Goal: Task Accomplishment & Management: Use online tool/utility

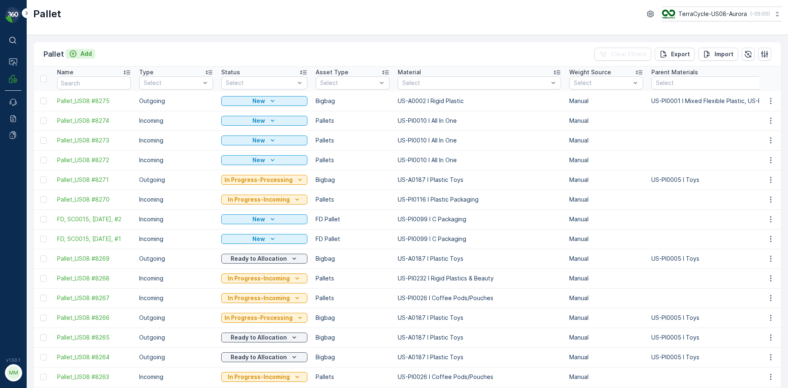
click at [92, 54] on button "Add" at bounding box center [81, 54] width 30 height 10
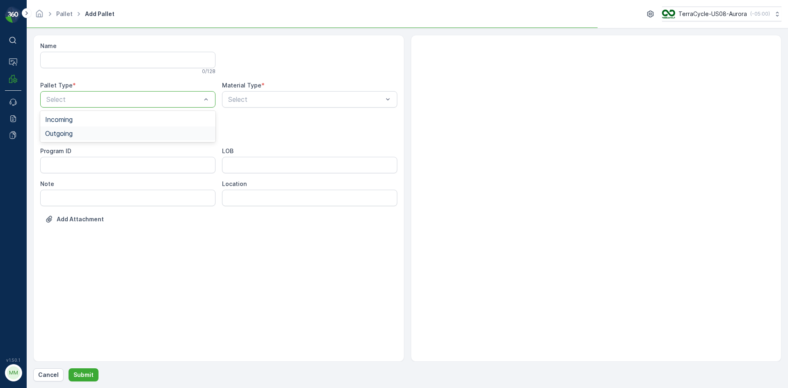
click at [99, 129] on div "Outgoing" at bounding box center [127, 133] width 175 height 14
click at [88, 169] on div "[PERSON_NAME]" at bounding box center [127, 166] width 165 height 7
click at [281, 103] on p "Select" at bounding box center [305, 99] width 155 height 10
type input "0001"
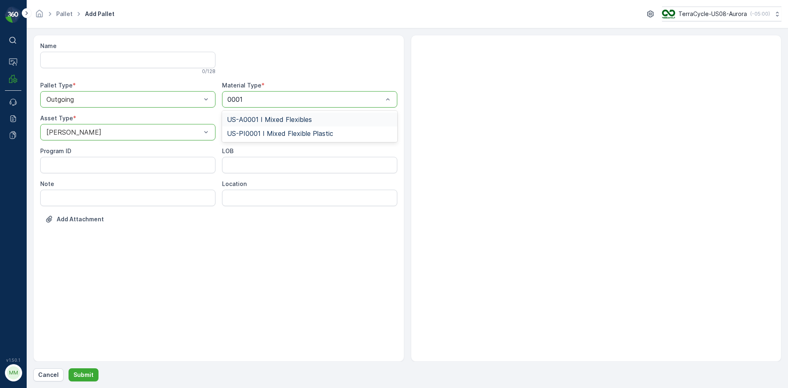
drag, startPoint x: 296, startPoint y: 115, endPoint x: 287, endPoint y: 143, distance: 29.1
click at [297, 116] on span "US-A0001 I Mixed Flexibles" at bounding box center [269, 119] width 85 height 7
click at [83, 371] on p "Submit" at bounding box center [83, 375] width 20 height 8
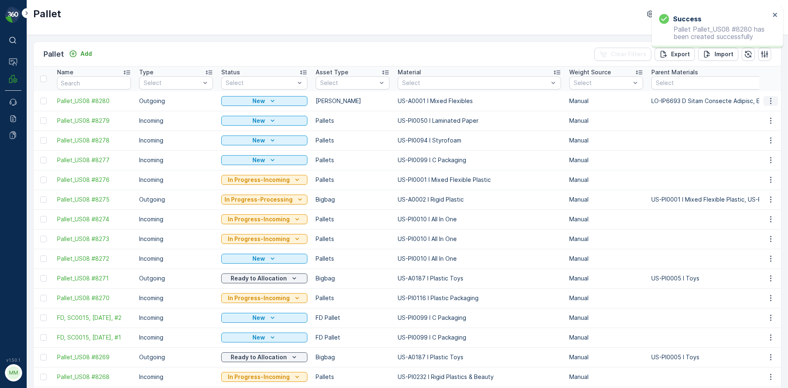
click at [765, 96] on button "button" at bounding box center [771, 101] width 15 height 10
click at [751, 154] on div "Print QR" at bounding box center [761, 159] width 54 height 11
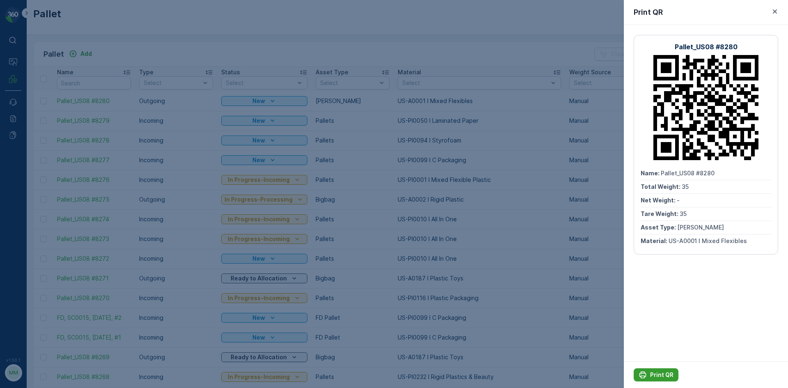
click at [655, 378] on p "Print QR" at bounding box center [661, 375] width 23 height 8
click at [546, 230] on div at bounding box center [394, 194] width 788 height 388
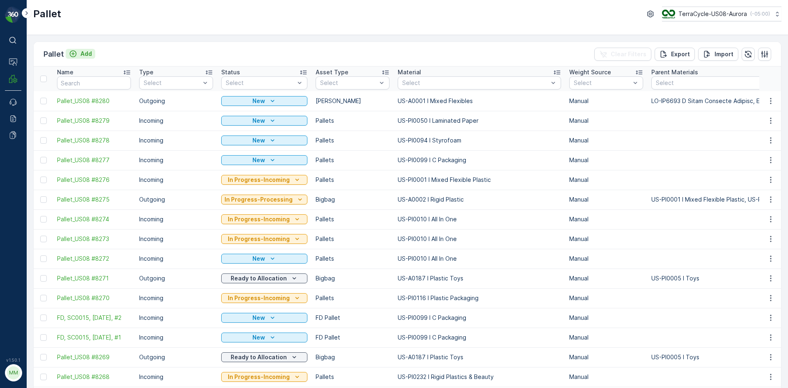
click at [88, 53] on p "Add" at bounding box center [85, 54] width 11 height 8
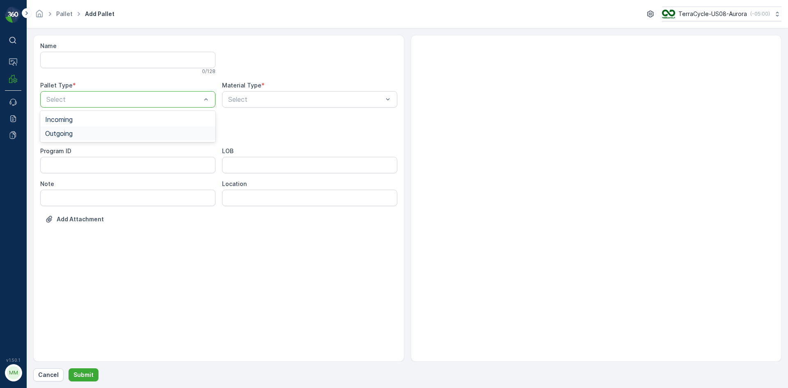
drag, startPoint x: 107, startPoint y: 104, endPoint x: 99, endPoint y: 131, distance: 28.7
click at [98, 130] on div "Outgoing" at bounding box center [127, 133] width 165 height 7
click at [90, 195] on div "Bigbag" at bounding box center [127, 194] width 165 height 7
type input "0002"
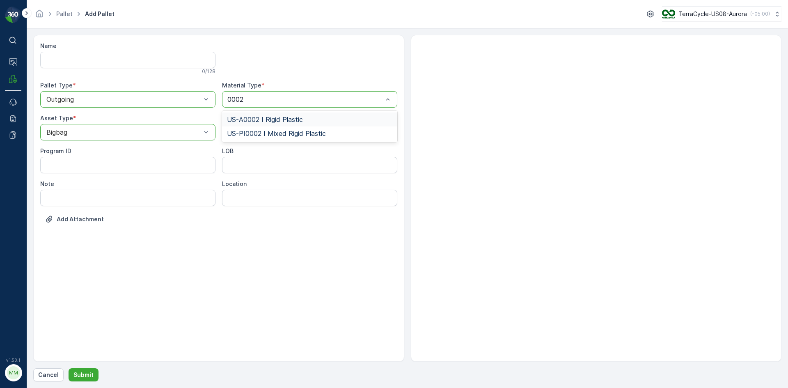
click at [322, 117] on div "US-A0002 I Rigid Plastic" at bounding box center [309, 119] width 165 height 7
click at [83, 381] on button "Submit" at bounding box center [84, 374] width 30 height 13
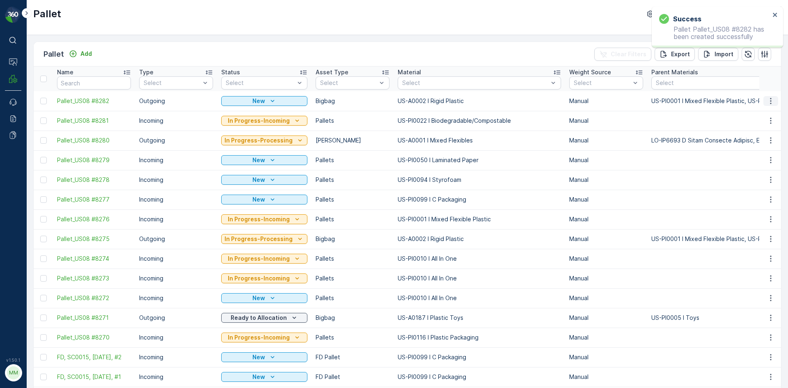
click at [768, 101] on icon "button" at bounding box center [771, 101] width 8 height 8
click at [757, 155] on span "Print QR" at bounding box center [748, 159] width 23 height 8
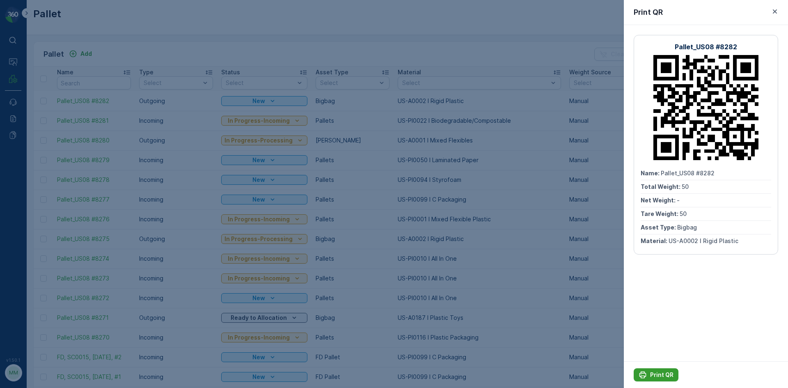
click at [666, 371] on p "Print QR" at bounding box center [661, 375] width 23 height 8
click at [414, 52] on div at bounding box center [394, 194] width 788 height 388
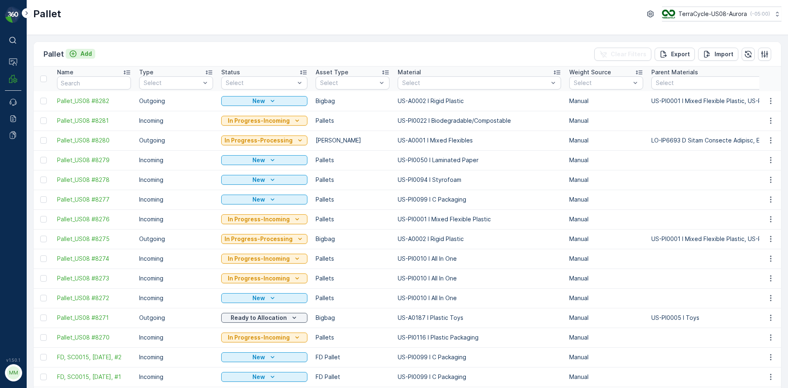
click at [85, 55] on p "Add" at bounding box center [85, 54] width 11 height 8
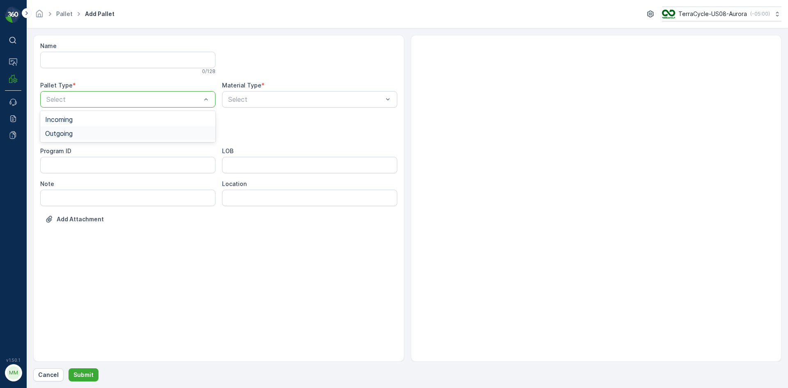
click at [98, 133] on div "Outgoing" at bounding box center [127, 133] width 165 height 7
click at [78, 190] on div "Bigbag" at bounding box center [127, 194] width 175 height 14
type input "0158"
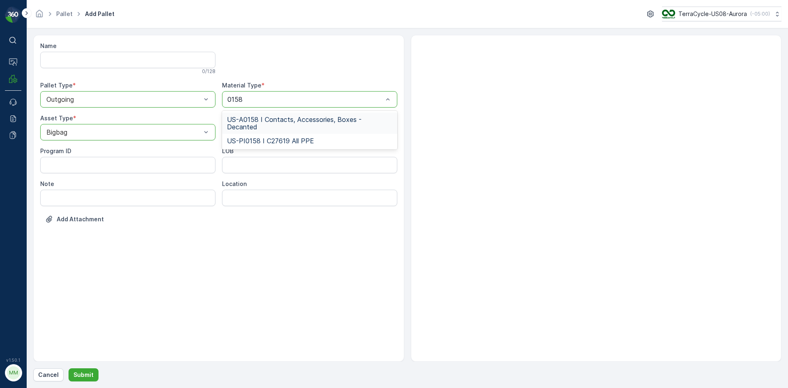
click at [332, 119] on span "US-A0158 I Contacts, Accessories, Boxes - Decanted" at bounding box center [309, 123] width 165 height 15
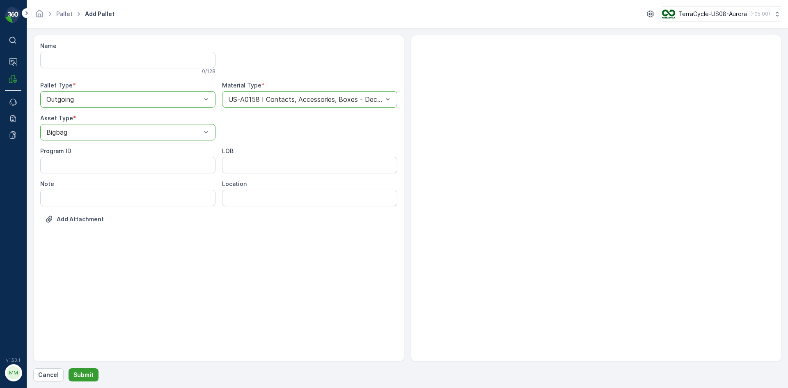
click at [94, 375] on button "Submit" at bounding box center [84, 374] width 30 height 13
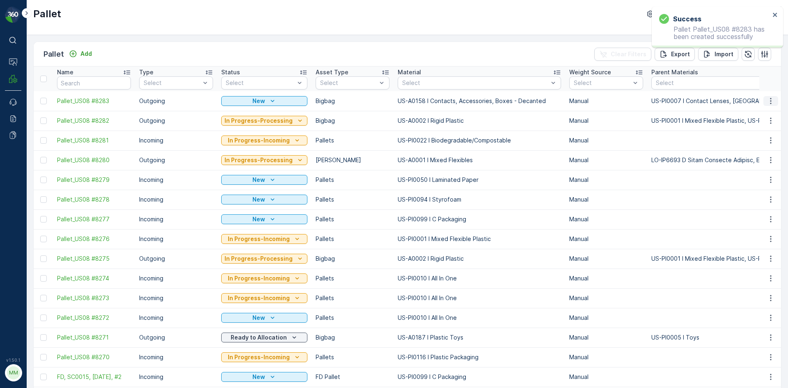
click at [767, 103] on icon "button" at bounding box center [771, 101] width 8 height 8
click at [745, 159] on span "Print QR" at bounding box center [748, 159] width 23 height 8
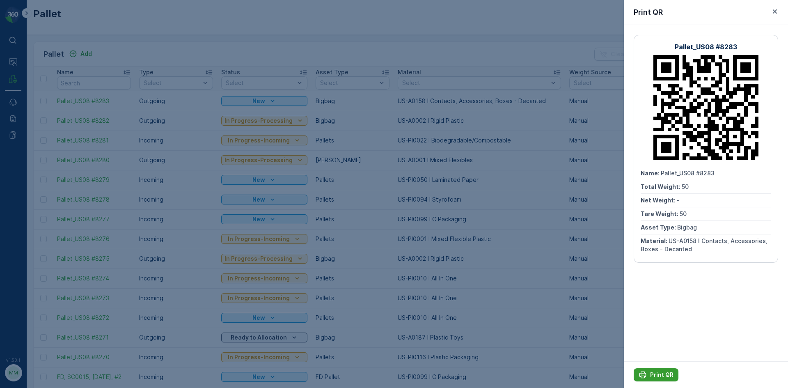
click at [654, 376] on p "Print QR" at bounding box center [661, 375] width 23 height 8
click at [565, 319] on div at bounding box center [394, 194] width 788 height 388
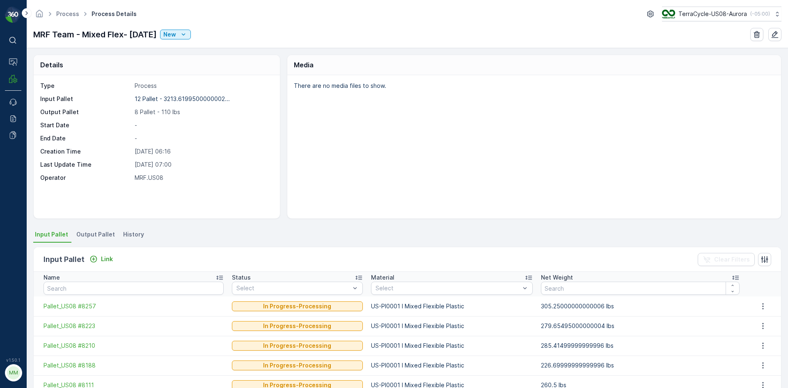
click at [100, 225] on div "Details Type Process Input Pallet 12 Pallet - 3213.6199500000002... Output Pall…" at bounding box center [408, 218] width 762 height 340
click at [101, 242] on li "Output Pallet" at bounding box center [97, 236] width 44 height 14
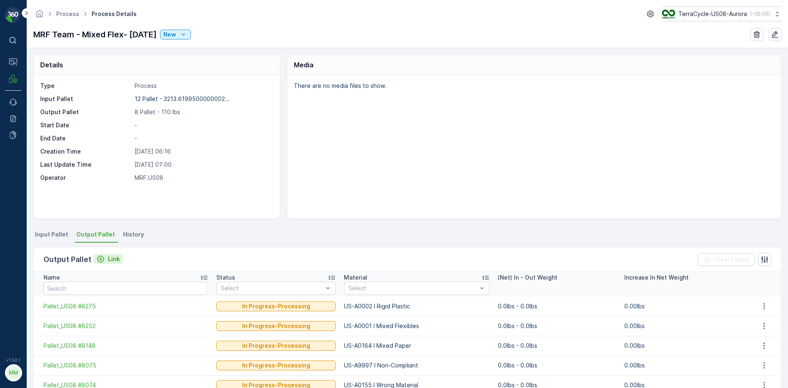
click at [108, 260] on p "Link" at bounding box center [114, 259] width 12 height 8
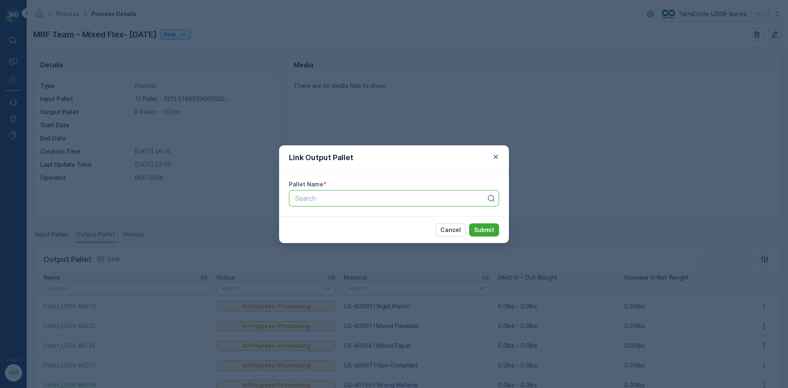
click at [320, 198] on div at bounding box center [390, 198] width 193 height 7
type input "8280"
click at [469, 223] on button "Submit" at bounding box center [484, 229] width 30 height 13
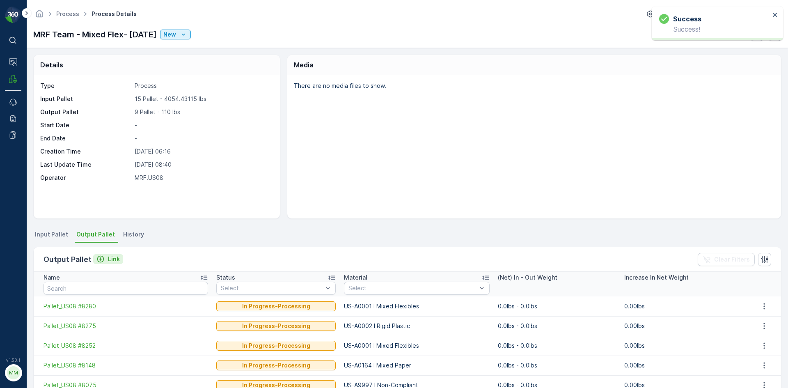
click at [115, 262] on p "Link" at bounding box center [114, 259] width 12 height 8
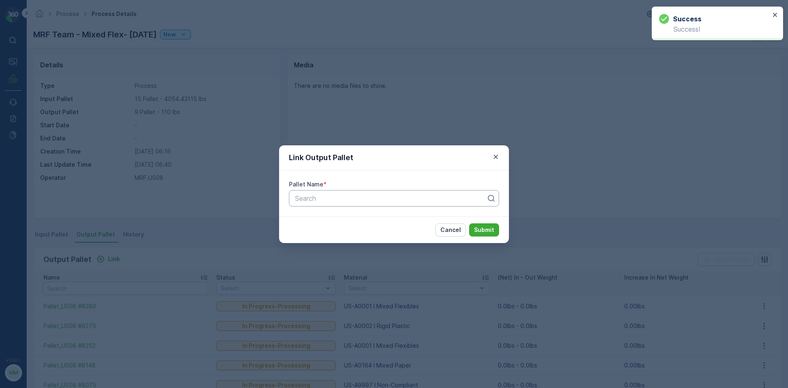
click at [308, 204] on div "Search" at bounding box center [394, 198] width 210 height 16
type input "8282"
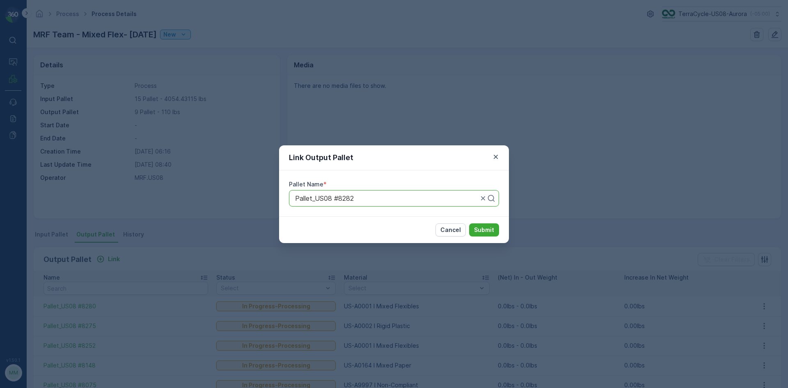
click at [469, 223] on button "Submit" at bounding box center [484, 229] width 30 height 13
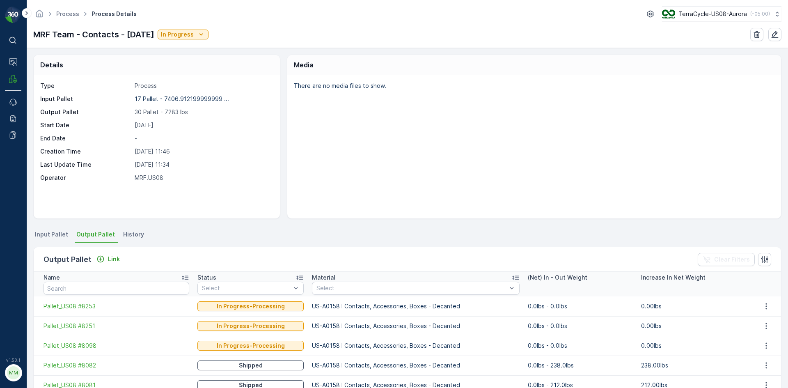
click at [110, 266] on div "Output Pallet Link Clear Filters" at bounding box center [408, 259] width 748 height 25
click at [111, 261] on p "Link" at bounding box center [114, 259] width 12 height 8
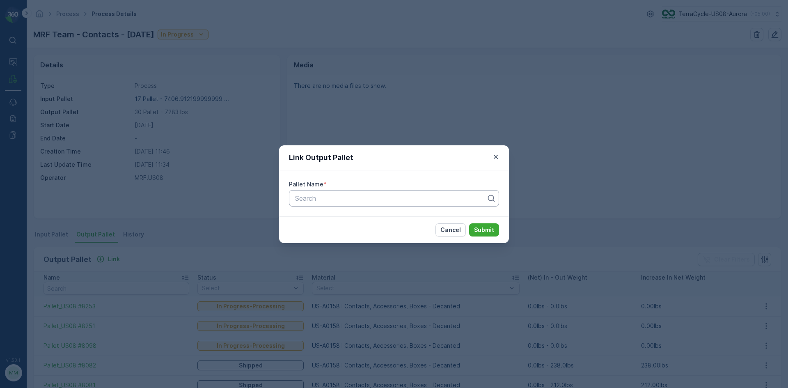
click at [331, 202] on div at bounding box center [390, 198] width 193 height 7
type input "8283"
click at [469, 223] on button "Submit" at bounding box center [484, 229] width 30 height 13
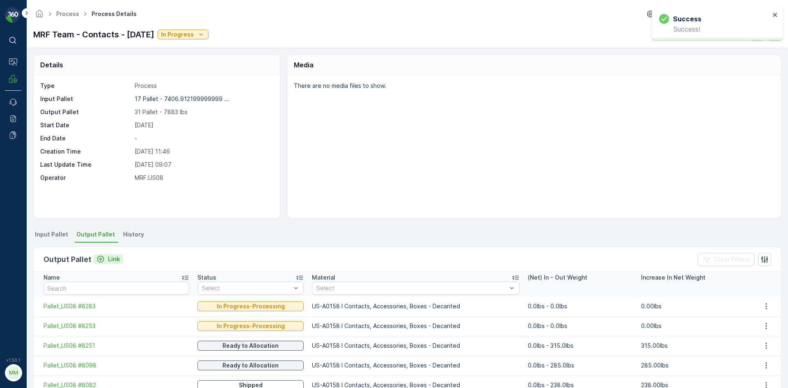
click at [110, 257] on p "Link" at bounding box center [114, 259] width 12 height 8
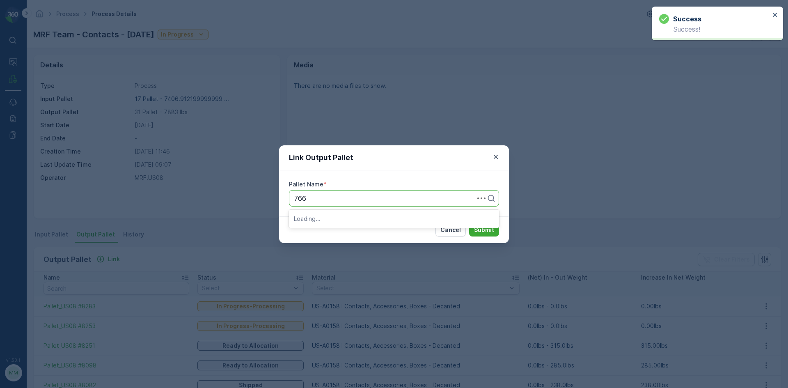
type input "7661"
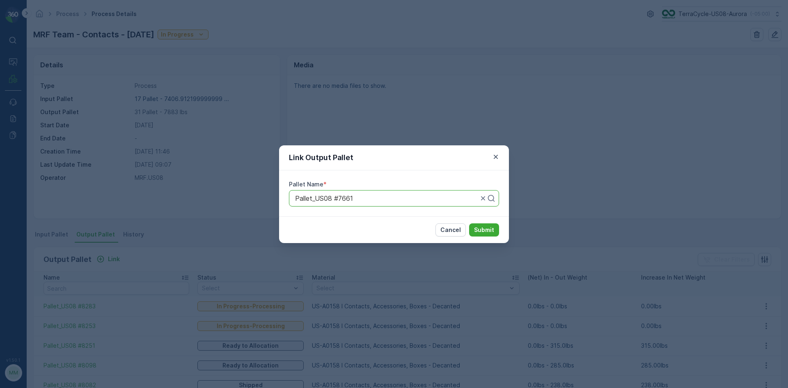
click at [469, 223] on button "Submit" at bounding box center [484, 229] width 30 height 13
click at [477, 131] on div "Link Output Pallet Pallet Name * Pallet_US08 #7661 Cancel Submit" at bounding box center [394, 194] width 788 height 388
